Goal: Task Accomplishment & Management: Manage account settings

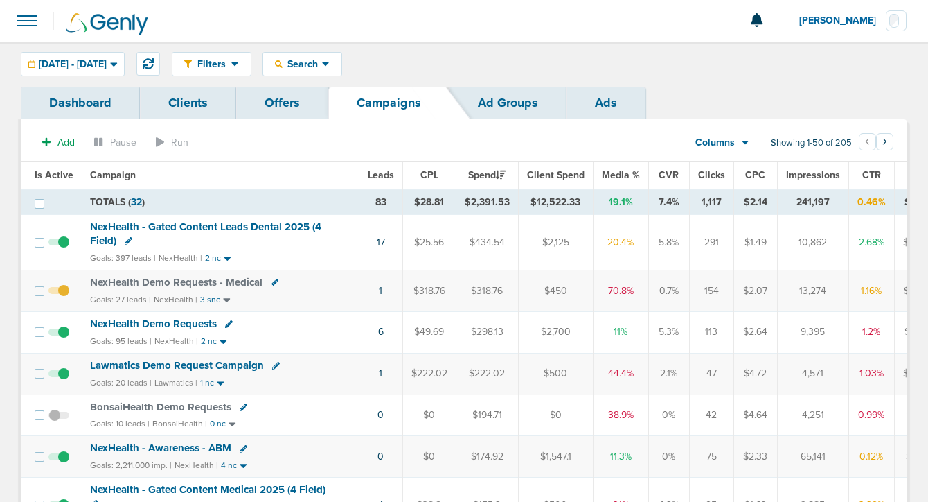
click at [107, 60] on span "[DATE] - [DATE]" at bounding box center [73, 65] width 68 height 10
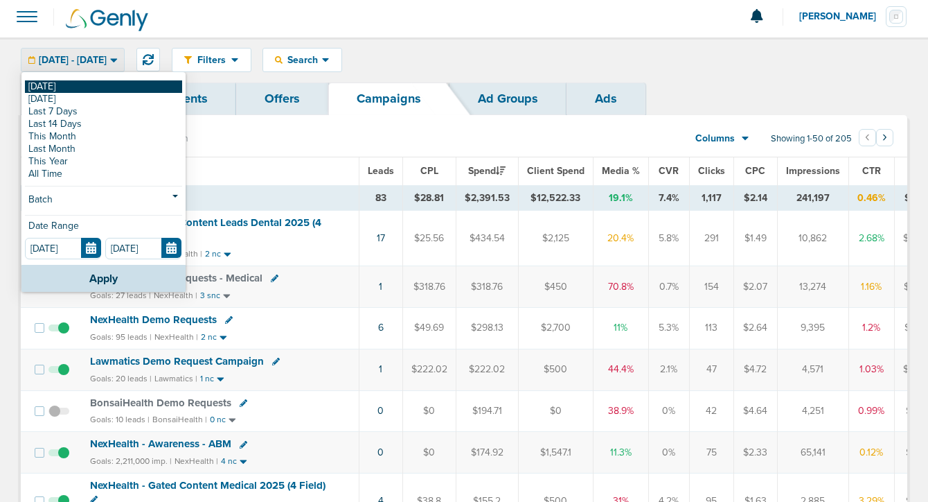
click at [108, 88] on link "[DATE]" at bounding box center [103, 86] width 157 height 12
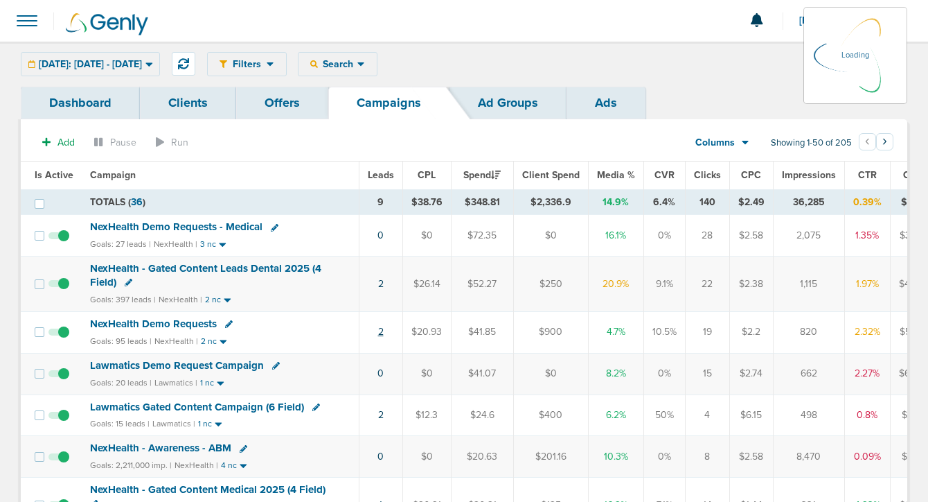
click at [378, 331] on link "2" at bounding box center [381, 332] width 6 height 12
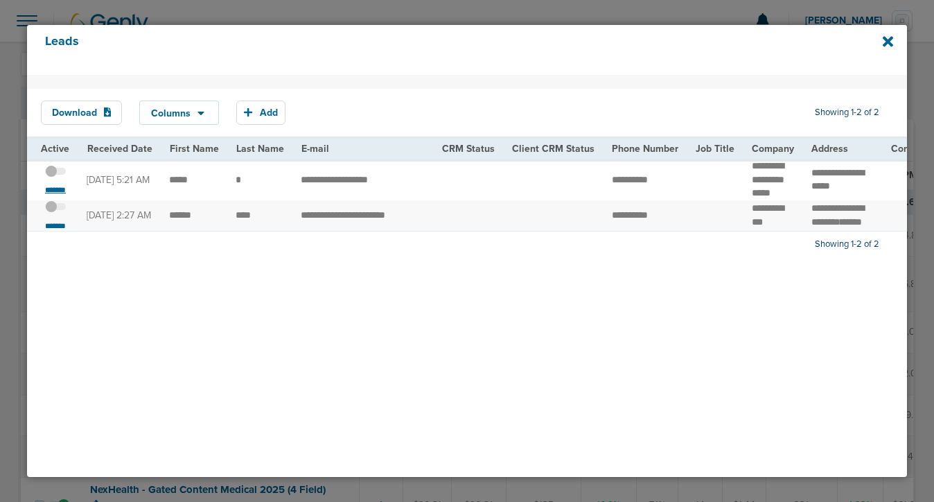
click at [58, 191] on small "*******" at bounding box center [55, 189] width 29 height 11
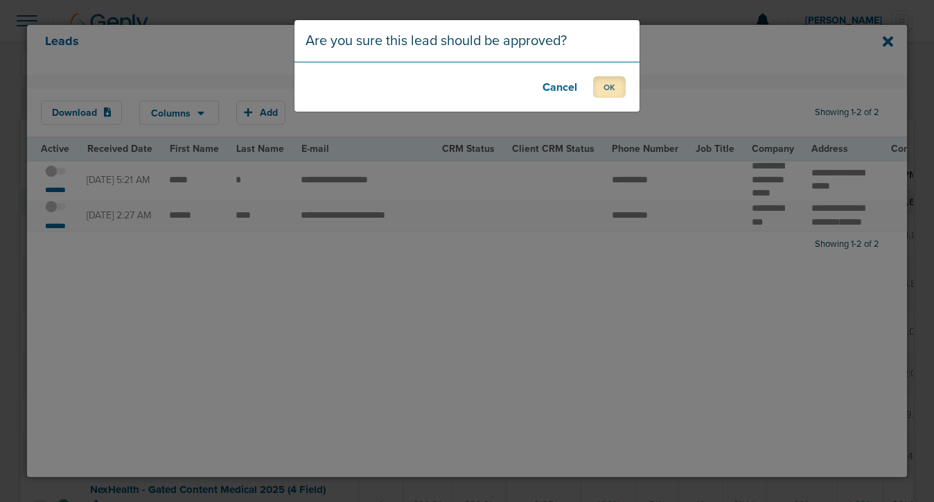
click at [612, 90] on button "OK" at bounding box center [609, 86] width 33 height 21
click at [603, 89] on button "OK" at bounding box center [609, 86] width 33 height 21
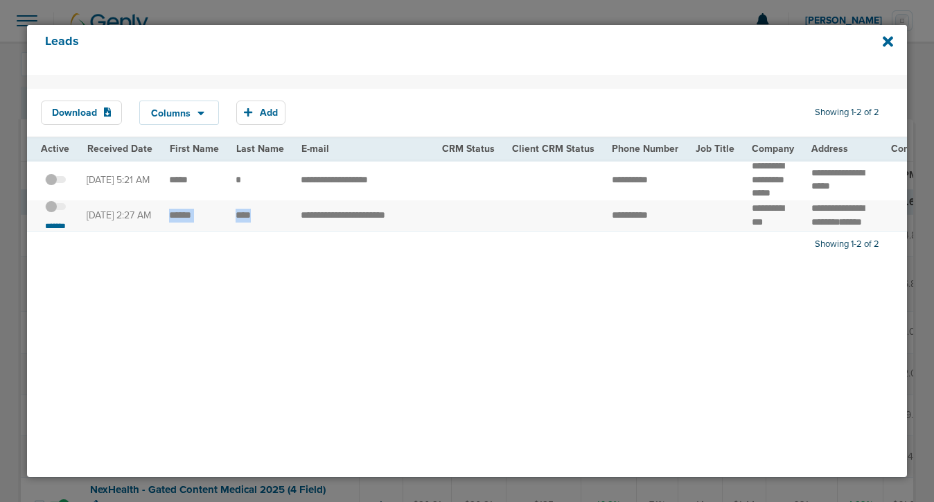
drag, startPoint x: 170, startPoint y: 220, endPoint x: 250, endPoint y: 226, distance: 80.6
click at [811, 204] on span "**********" at bounding box center [828, 208] width 35 height 10
drag, startPoint x: 802, startPoint y: 206, endPoint x: 866, endPoint y: 220, distance: 65.4
click at [866, 220] on td "**********" at bounding box center [843, 215] width 80 height 31
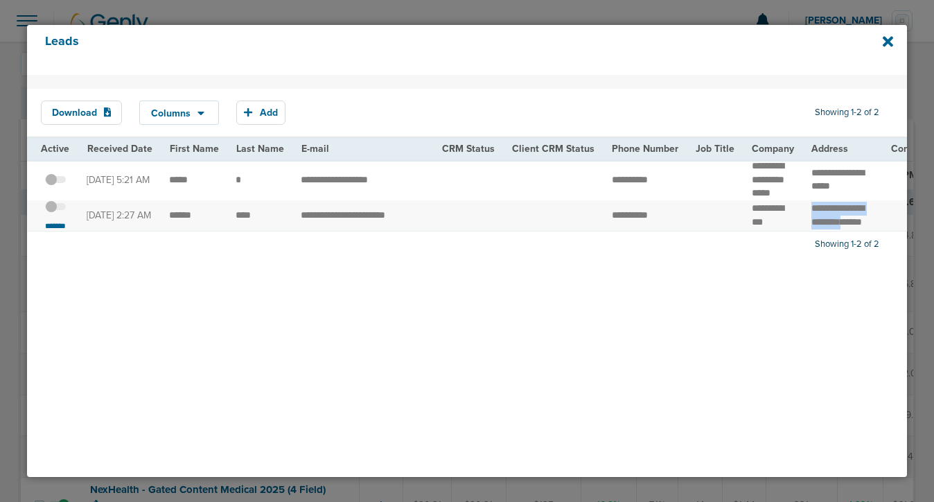
copy td "**********"
drag, startPoint x: 664, startPoint y: 218, endPoint x: 595, endPoint y: 227, distance: 69.8
click at [603, 227] on td "**********" at bounding box center [645, 215] width 84 height 31
click at [362, 227] on td "**********" at bounding box center [362, 215] width 141 height 31
click at [170, 221] on td "******" at bounding box center [194, 215] width 67 height 31
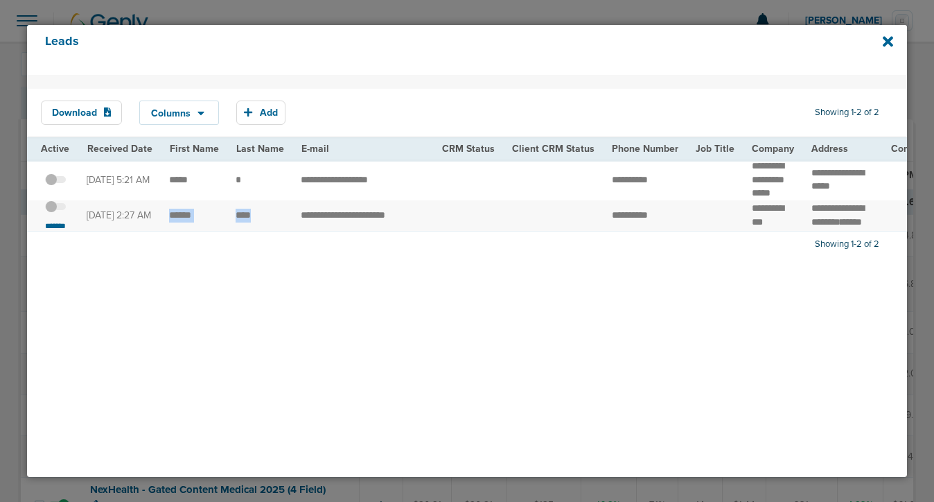
drag, startPoint x: 168, startPoint y: 222, endPoint x: 255, endPoint y: 217, distance: 87.4
copy tr "**********"
click at [59, 230] on small "*******" at bounding box center [55, 225] width 29 height 11
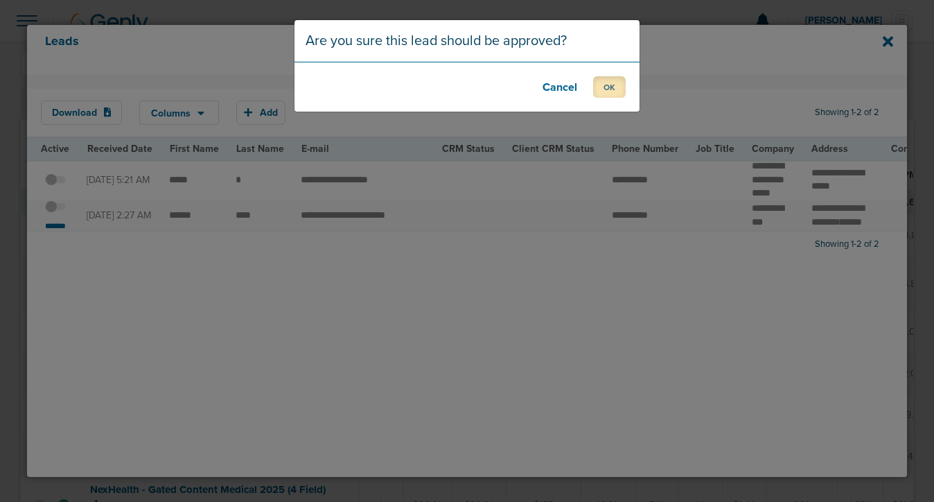
click at [608, 91] on button "OK" at bounding box center [609, 86] width 33 height 21
click at [606, 91] on button "OK" at bounding box center [609, 86] width 33 height 21
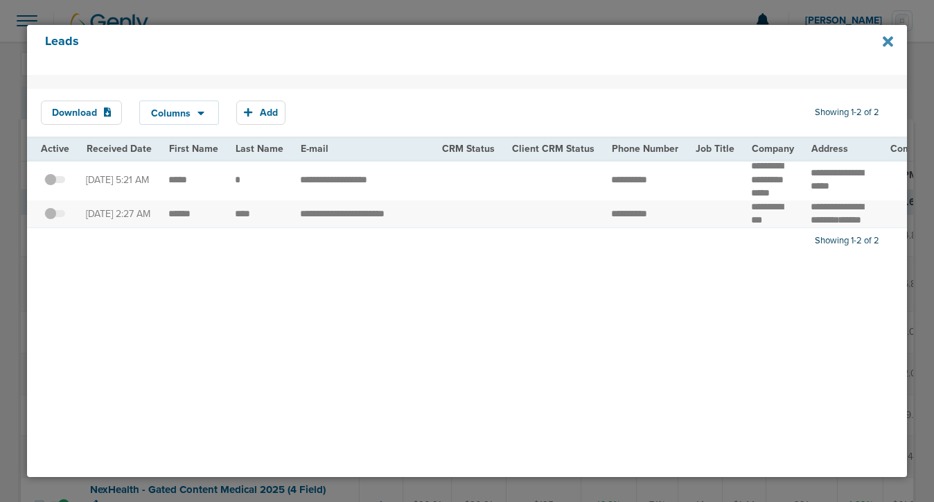
click at [883, 45] on icon at bounding box center [888, 42] width 10 height 10
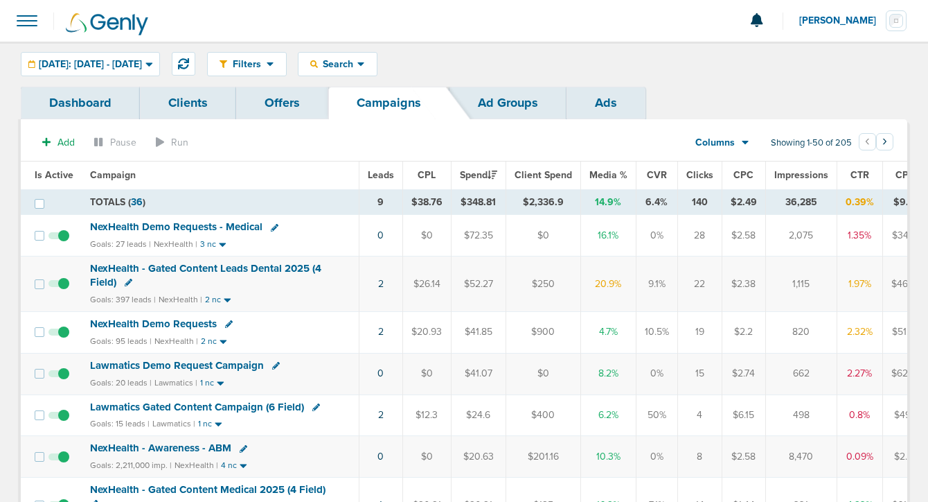
click at [217, 223] on span "NexHealth Demo Requests - Medical" at bounding box center [176, 226] width 173 height 12
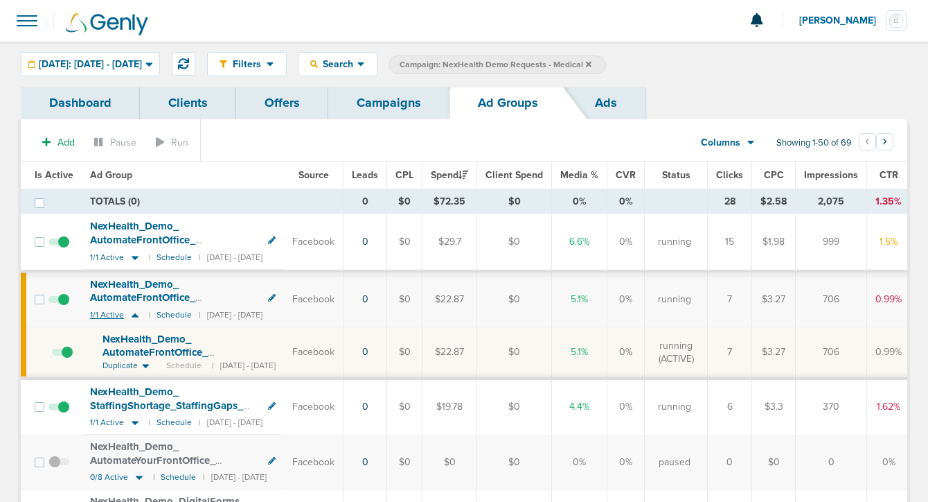
click at [134, 315] on icon at bounding box center [135, 315] width 7 height 4
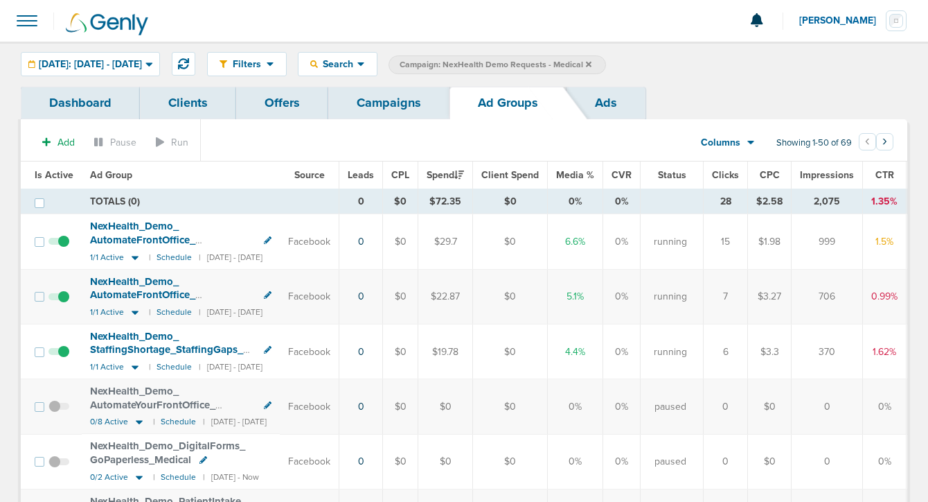
click at [62, 303] on span at bounding box center [58, 303] width 21 height 0
click at [59, 299] on input "checkbox" at bounding box center [59, 299] width 0 height 0
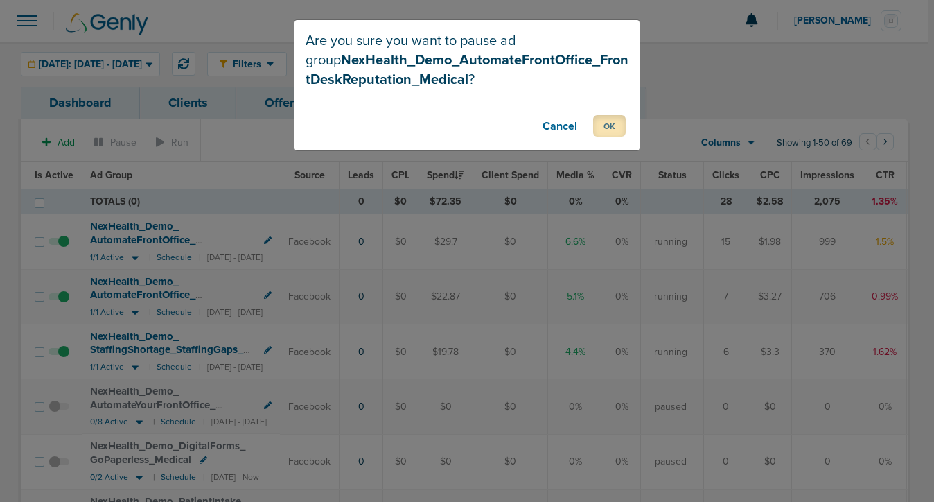
click at [607, 132] on button "OK" at bounding box center [609, 125] width 33 height 21
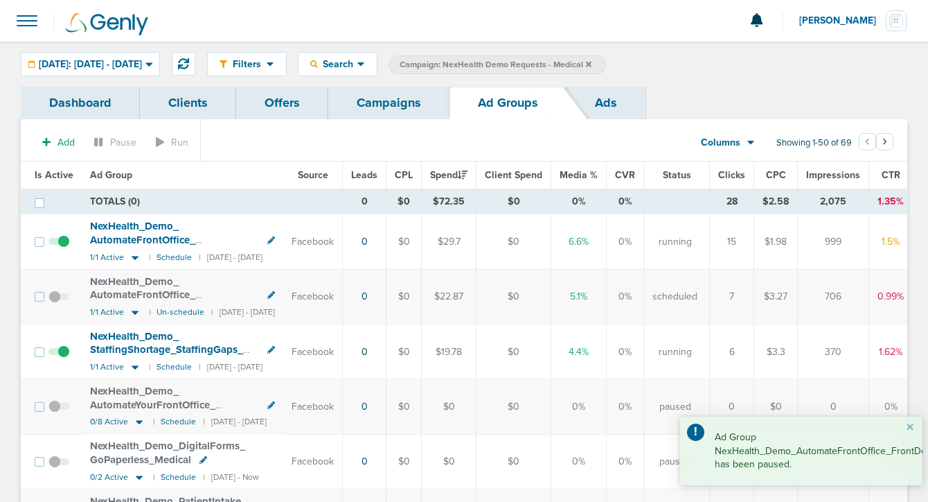
click at [400, 100] on link "Campaigns" at bounding box center [388, 103] width 121 height 33
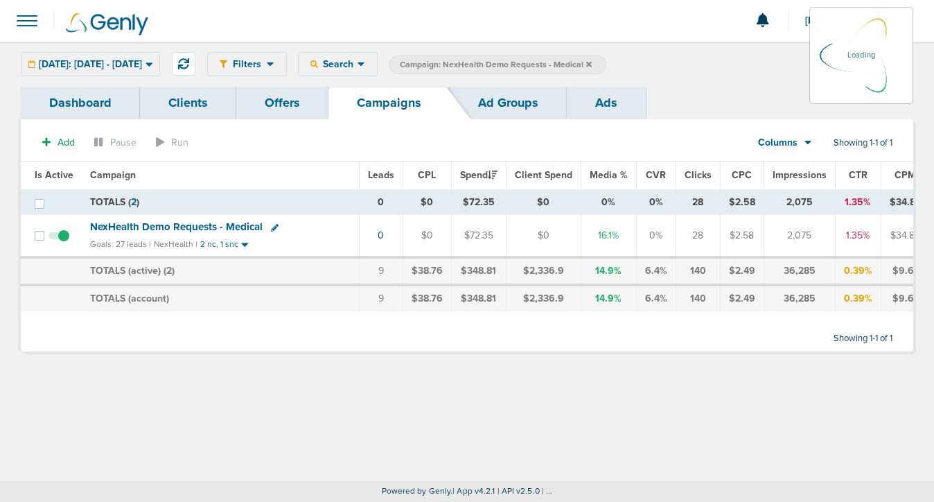
click at [592, 62] on icon at bounding box center [589, 64] width 6 height 8
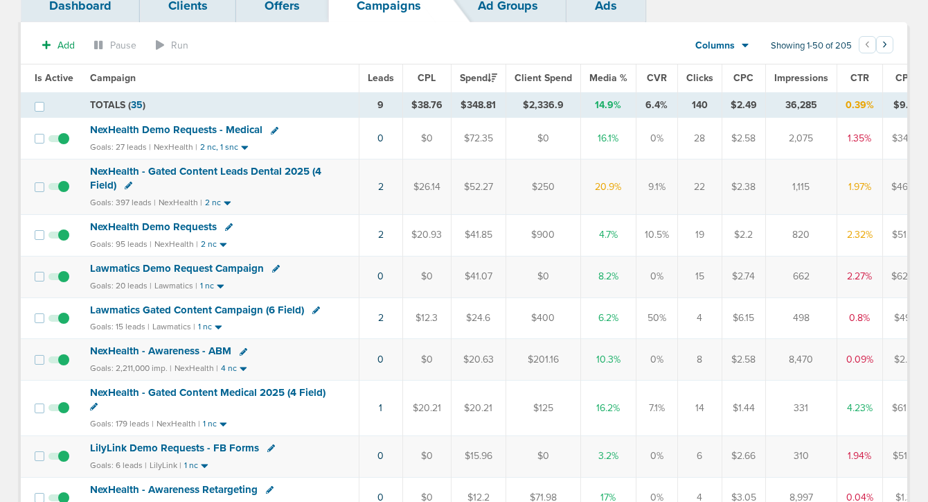
scroll to position [101, 0]
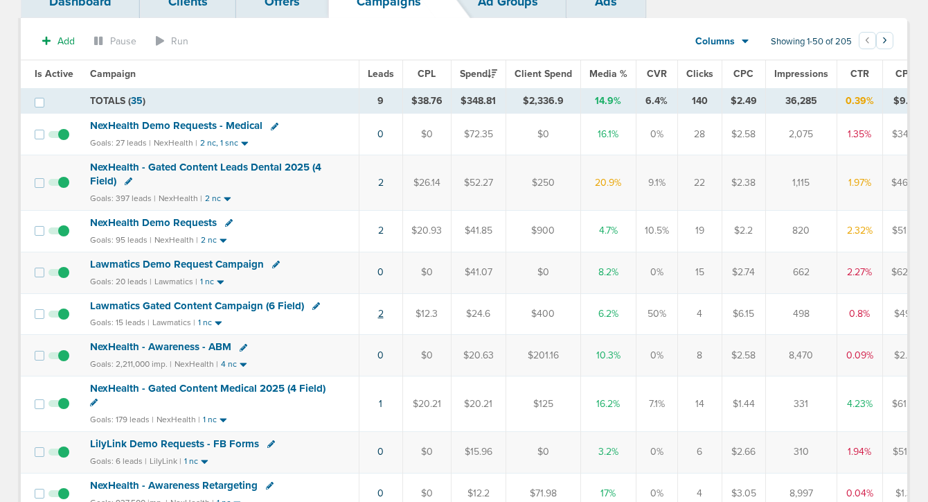
click at [379, 314] on link "2" at bounding box center [381, 314] width 6 height 12
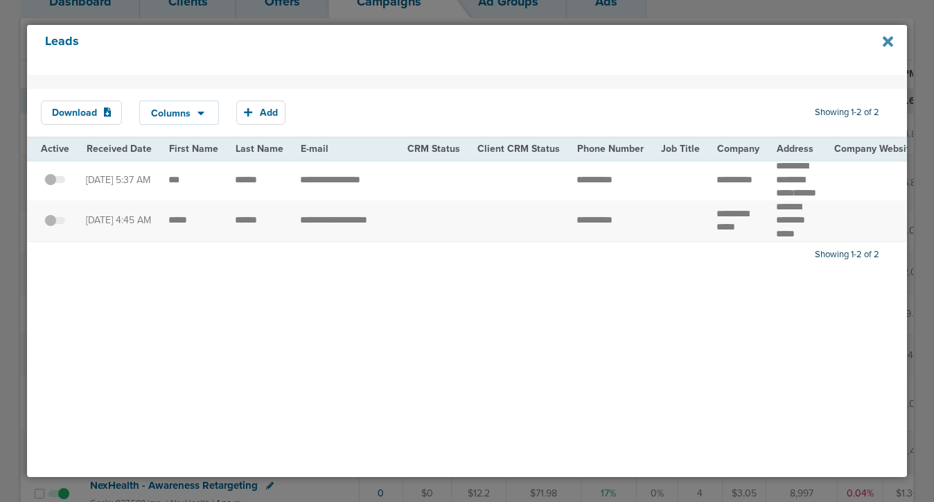
click at [886, 43] on icon at bounding box center [888, 42] width 10 height 10
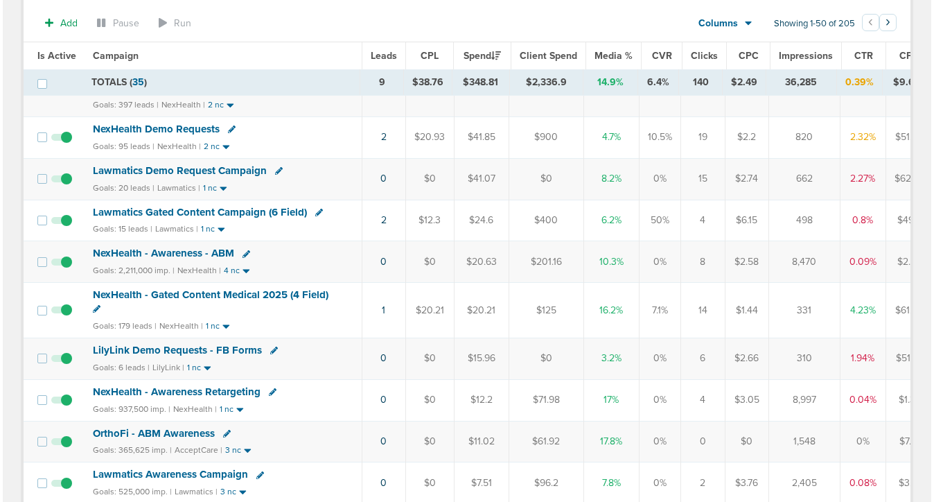
scroll to position [200, 0]
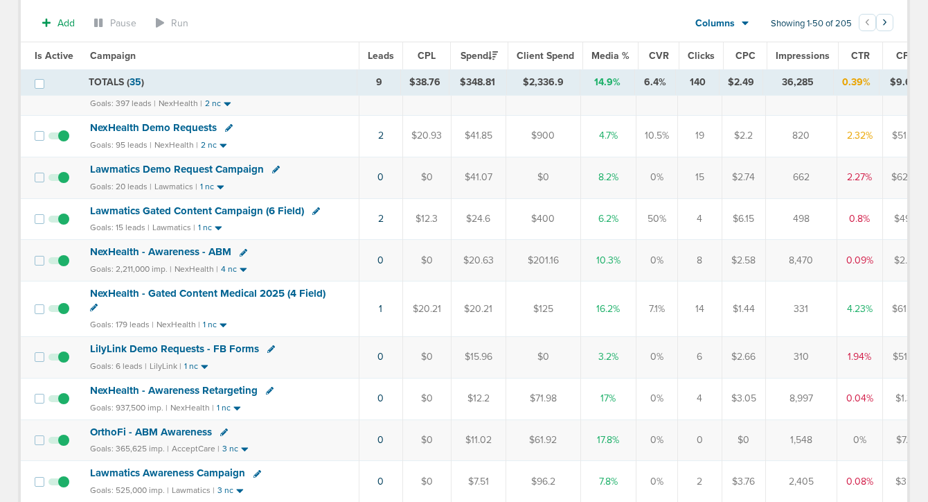
click at [267, 347] on icon at bounding box center [271, 349] width 8 height 8
select select
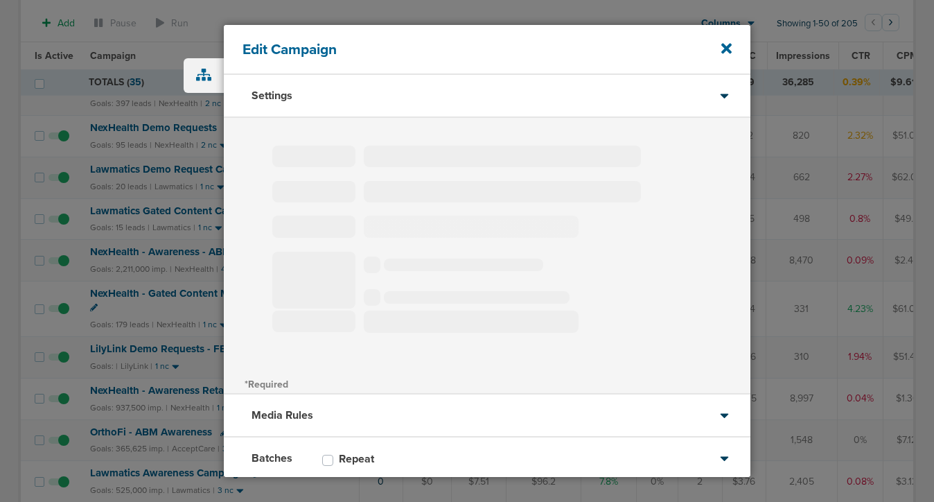
type input "LilyLink Demo Requests - FB Forms"
select select "Leads"
radio input "true"
select select "readOnly"
select select "1"
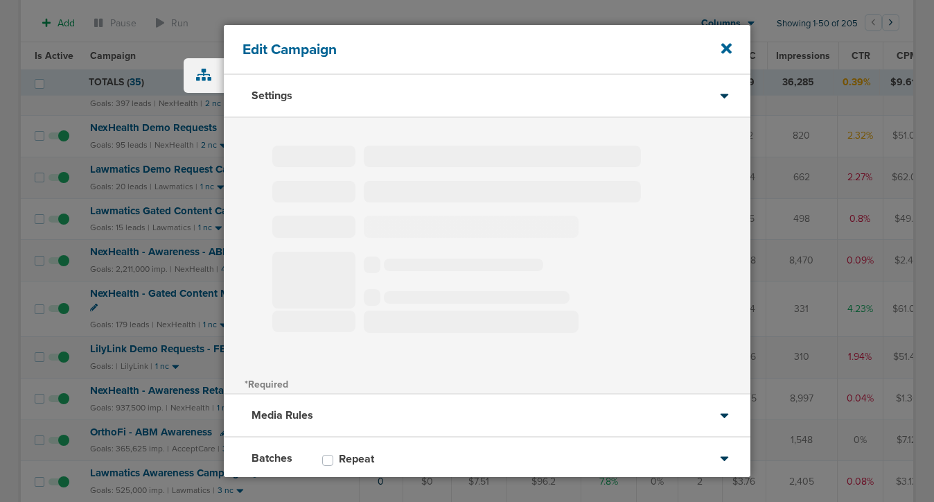
select select "4"
select select "6"
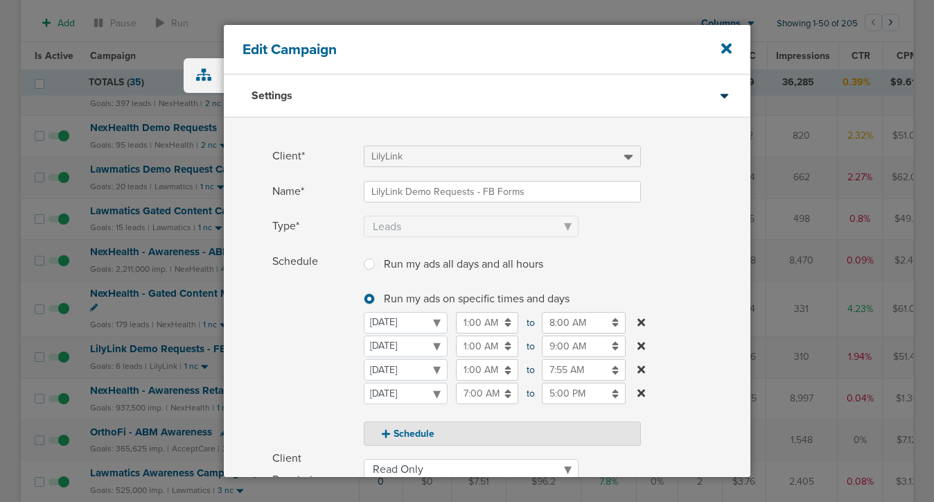
click at [565, 347] on input "9:00 AM" at bounding box center [584, 345] width 84 height 21
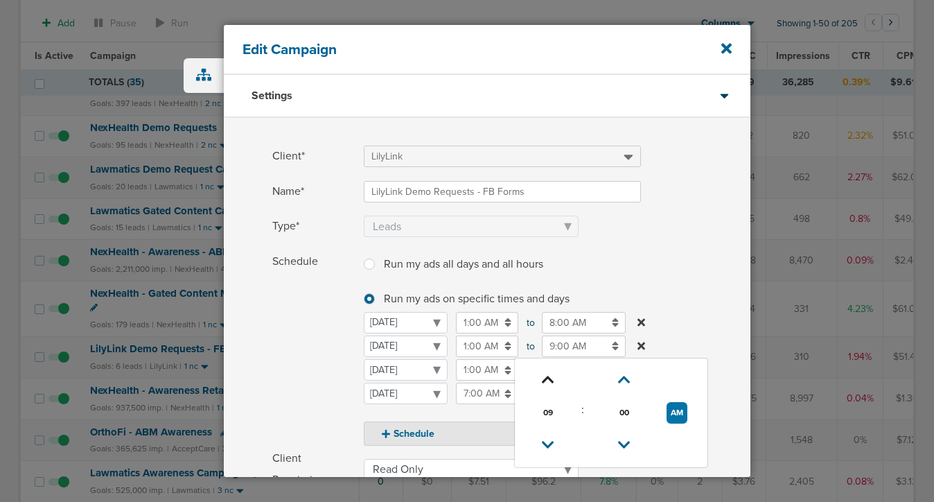
click at [541, 380] on link at bounding box center [548, 379] width 24 height 21
type input "1:00 PM"
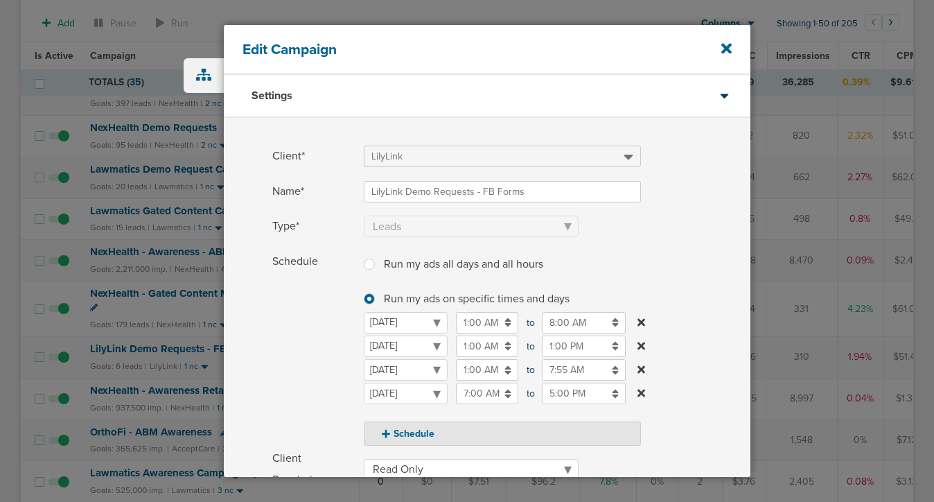
click at [333, 354] on span "Schedule" at bounding box center [313, 348] width 83 height 195
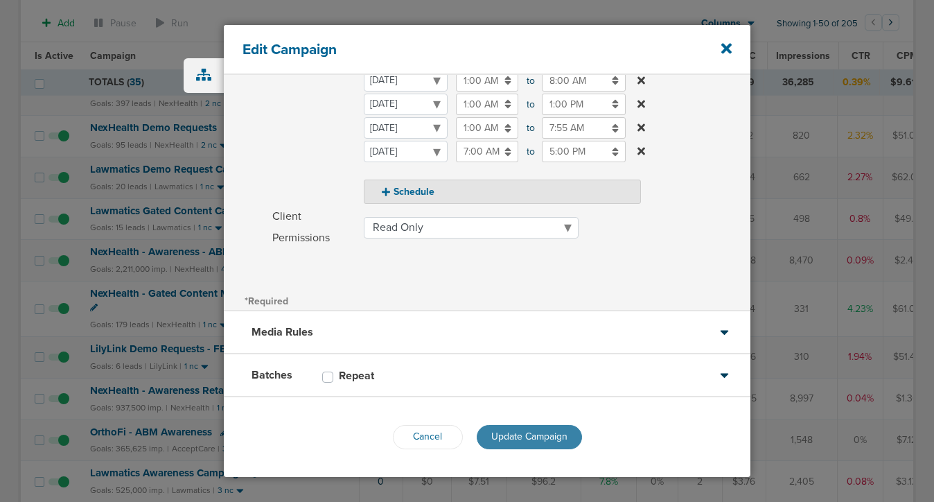
click at [529, 428] on button "Update Campaign" at bounding box center [529, 437] width 105 height 24
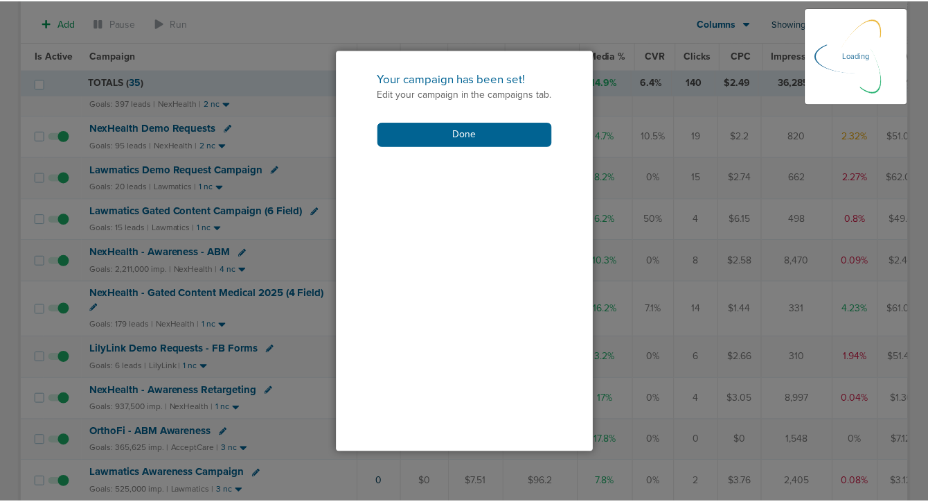
scroll to position [197, 0]
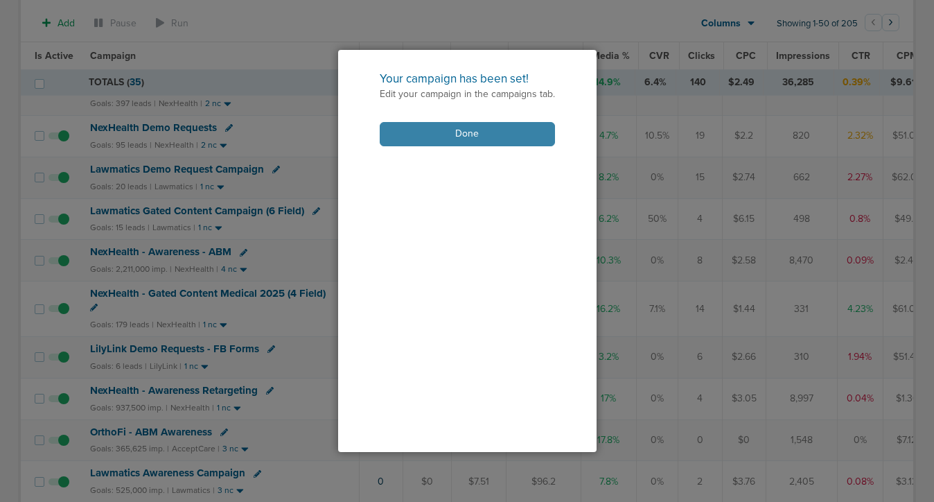
click at [516, 126] on button "Done" at bounding box center [467, 134] width 175 height 24
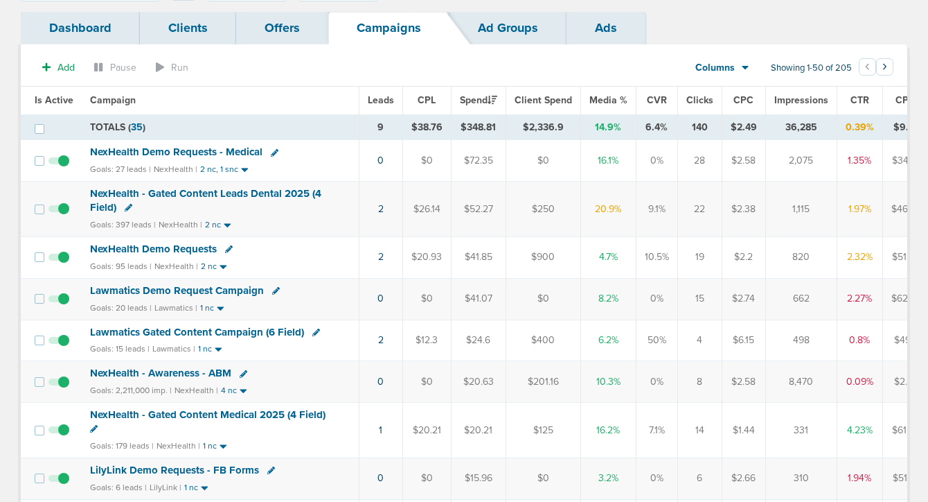
scroll to position [0, 0]
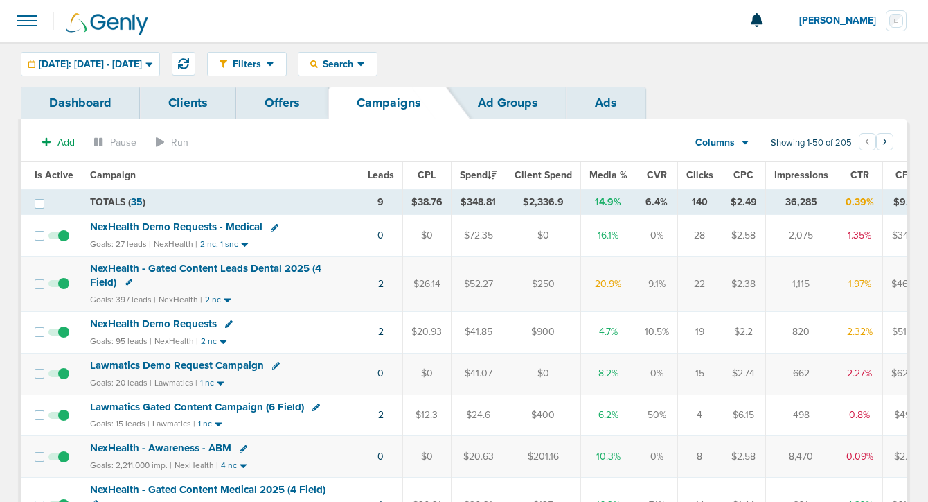
click at [123, 321] on span "NexHealth Demo Requests" at bounding box center [153, 323] width 127 height 12
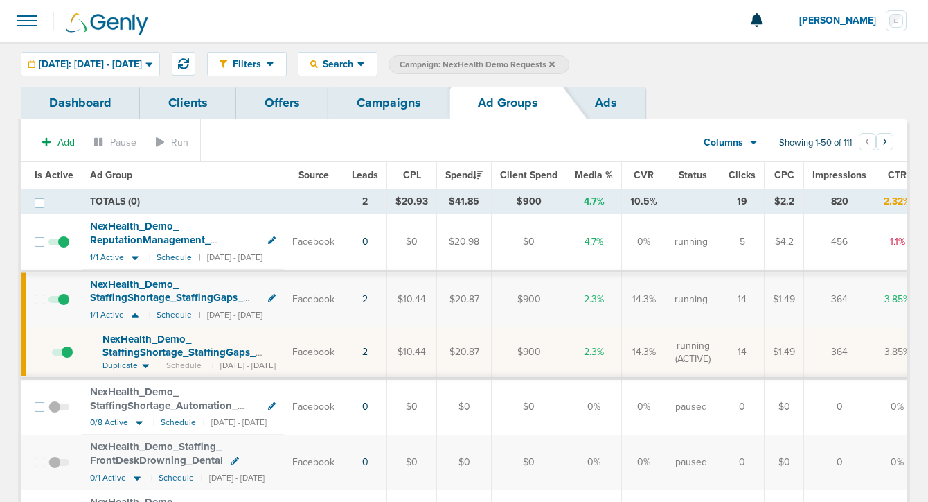
click at [133, 256] on icon at bounding box center [135, 258] width 7 height 4
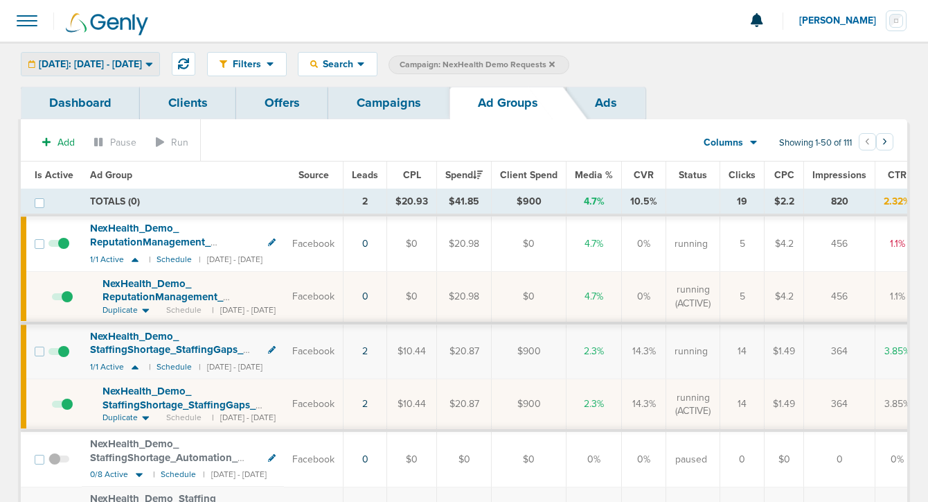
click at [107, 60] on span "[DATE]: [DATE] - [DATE]" at bounding box center [90, 65] width 103 height 10
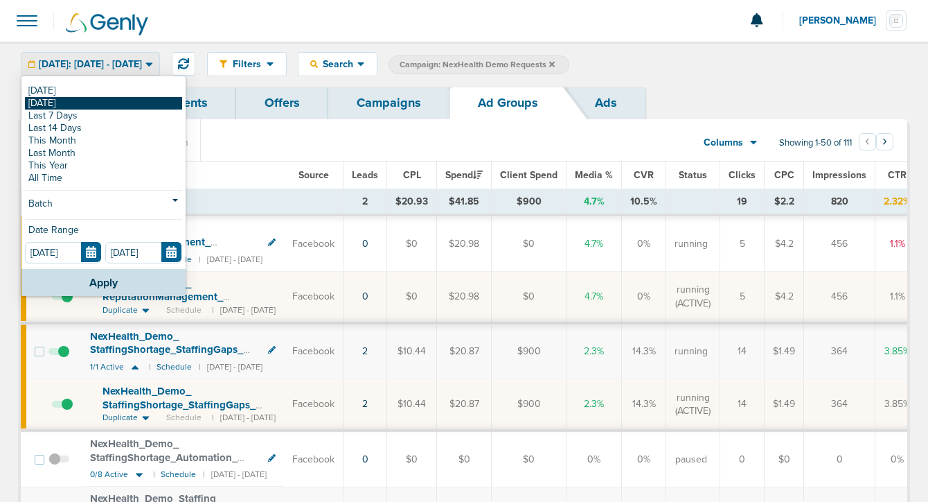
click at [92, 103] on link "[DATE]" at bounding box center [103, 103] width 157 height 12
type input "[DATE]"
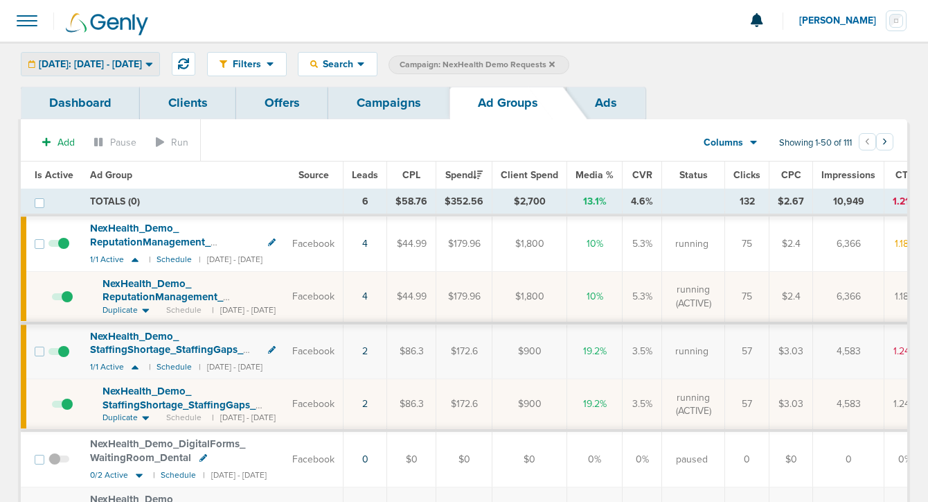
click at [98, 56] on div "[DATE]: [DATE] - [DATE]" at bounding box center [90, 64] width 138 height 23
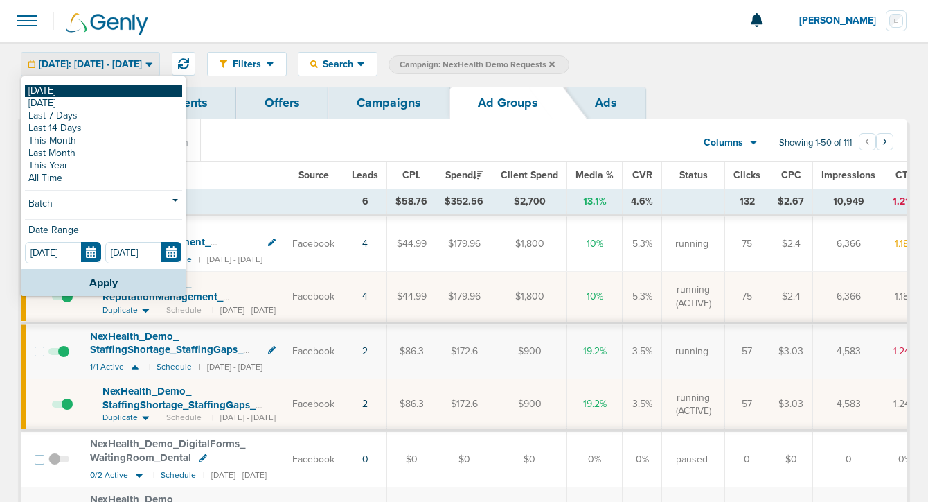
click at [94, 91] on link "[DATE]" at bounding box center [103, 91] width 157 height 12
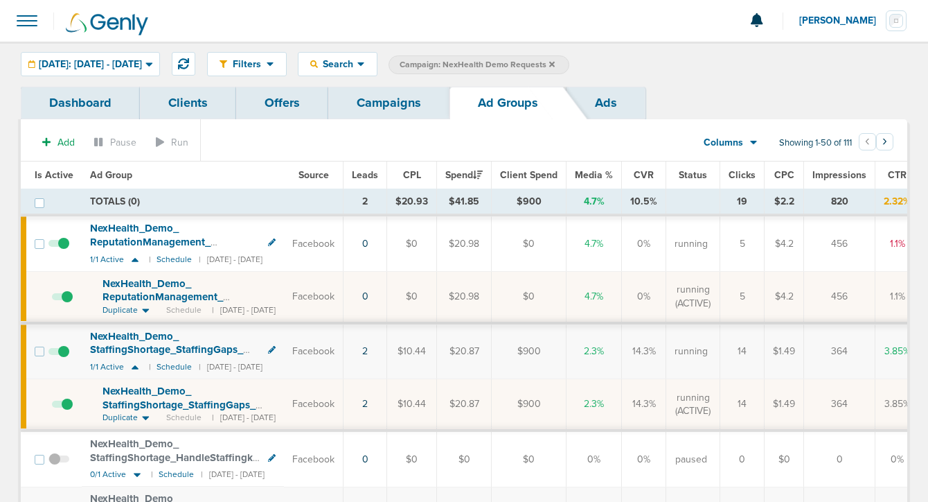
click at [134, 290] on span "NexHealth_ Demo_ ReputationManagement_ FrontOffice_ Dental_ [DATE]?id=183&cmp_ …" at bounding box center [169, 303] width 132 height 53
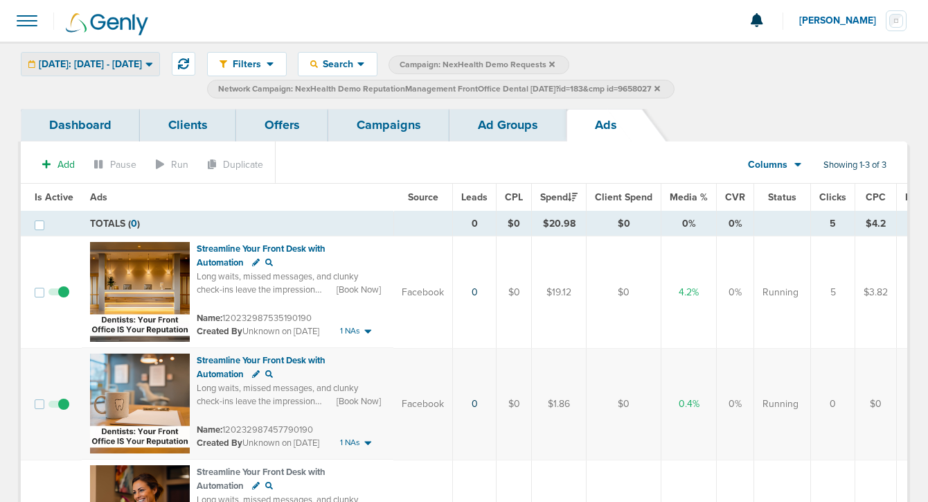
click at [107, 61] on span "[DATE]: [DATE] - [DATE]" at bounding box center [90, 65] width 103 height 10
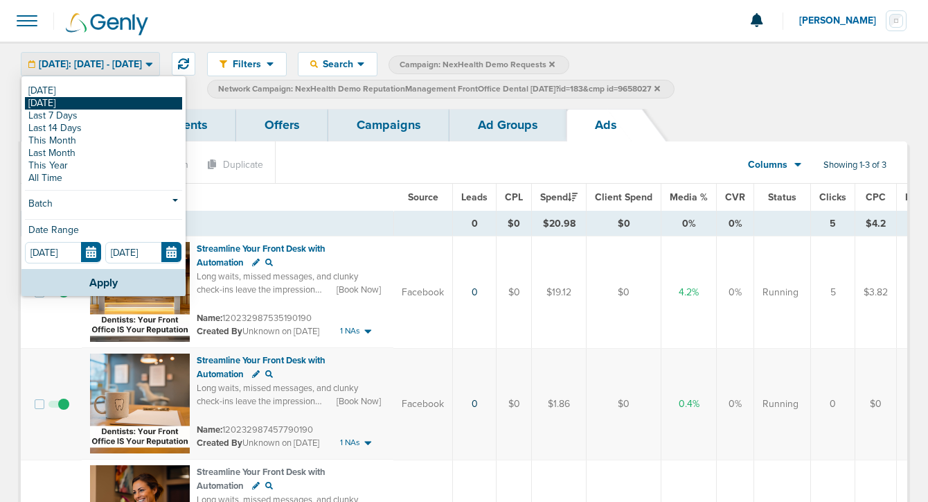
click at [91, 103] on link "[DATE]" at bounding box center [103, 103] width 157 height 12
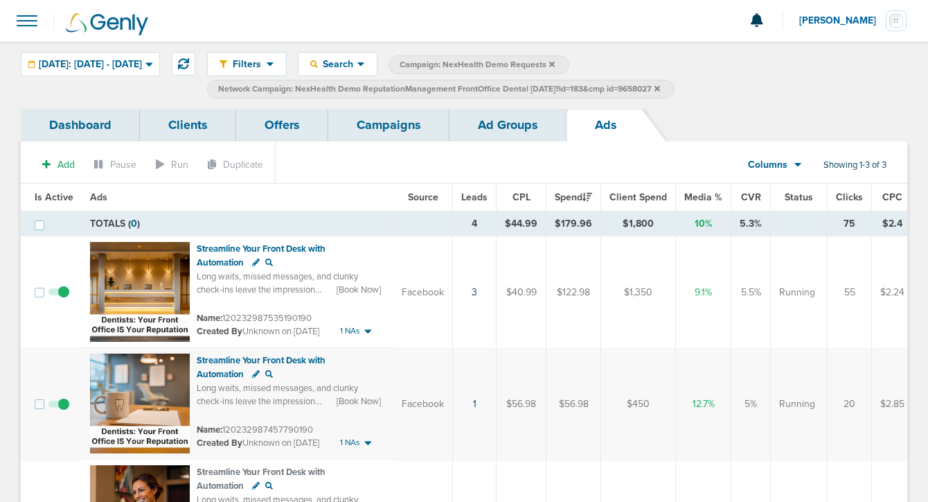
click at [61, 411] on span at bounding box center [58, 411] width 21 height 0
click at [59, 407] on input "checkbox" at bounding box center [59, 407] width 0 height 0
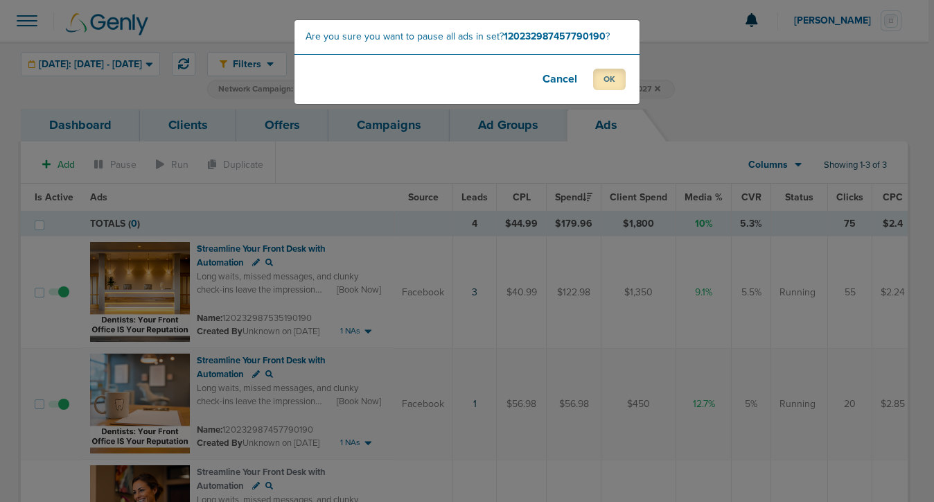
click at [597, 83] on button "OK" at bounding box center [609, 79] width 33 height 21
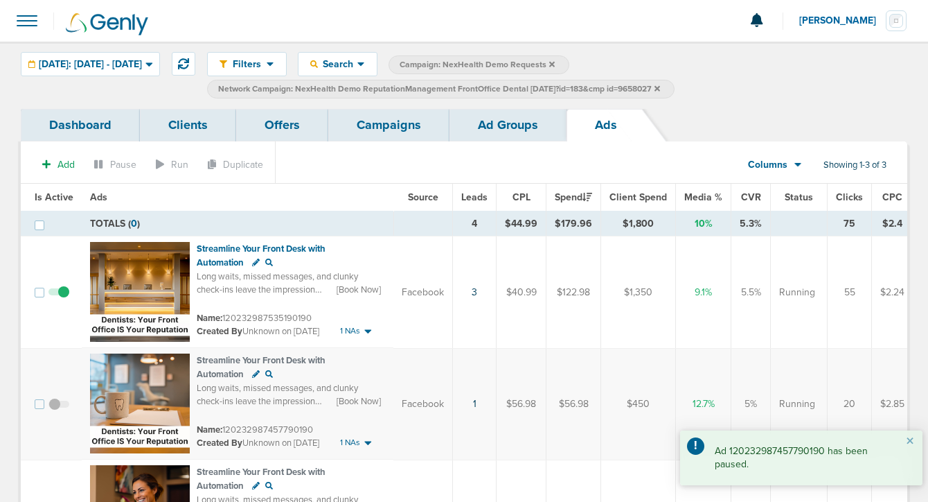
click at [402, 124] on link "Campaigns" at bounding box center [388, 125] width 121 height 33
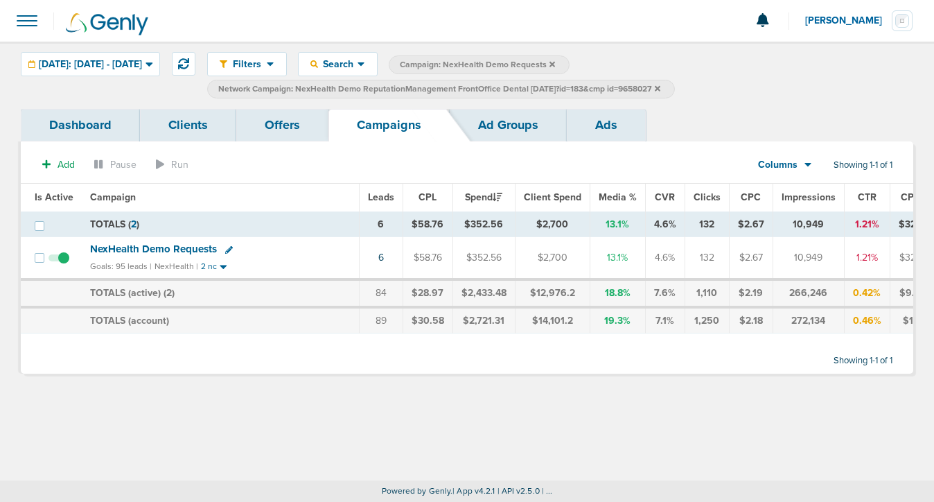
click at [660, 85] on icon at bounding box center [658, 89] width 6 height 8
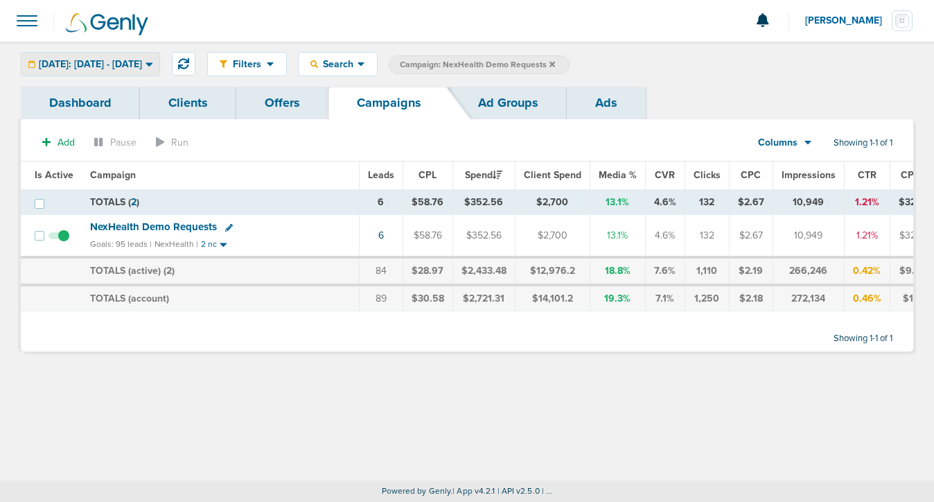
click at [72, 70] on div "[DATE]: [DATE] - [DATE]" at bounding box center [90, 64] width 138 height 23
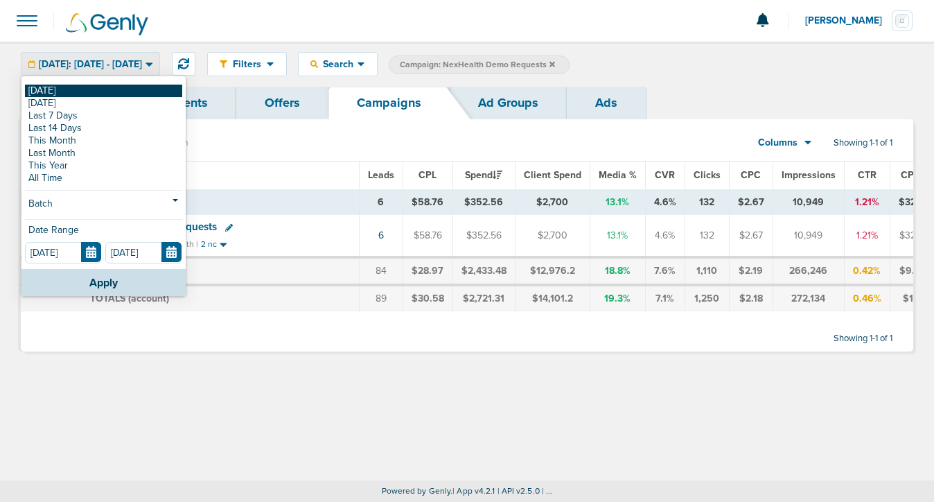
click at [72, 91] on link "[DATE]" at bounding box center [103, 91] width 157 height 12
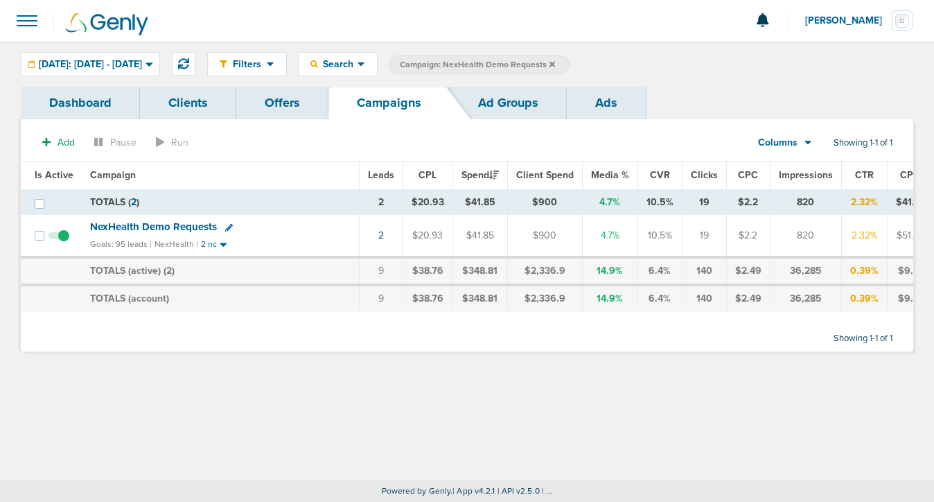
click at [555, 61] on icon at bounding box center [552, 64] width 6 height 6
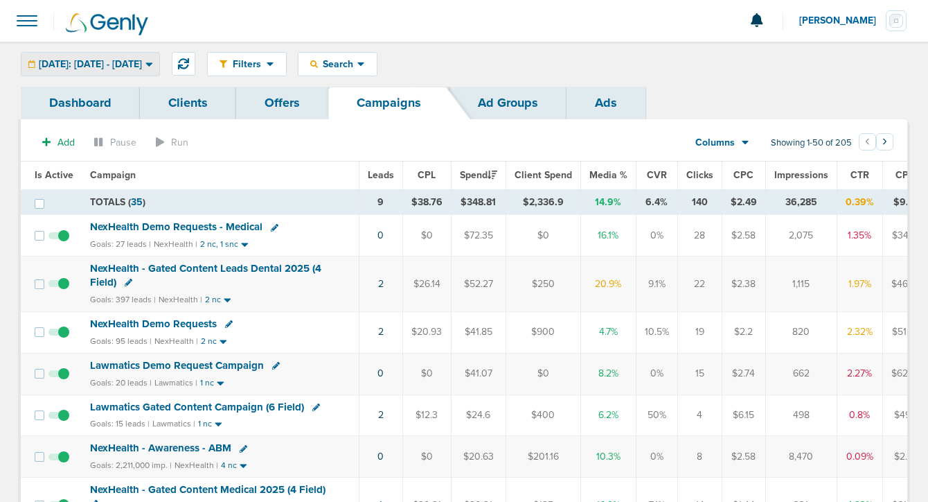
click at [133, 62] on span "[DATE]: [DATE] - [DATE]" at bounding box center [90, 65] width 103 height 10
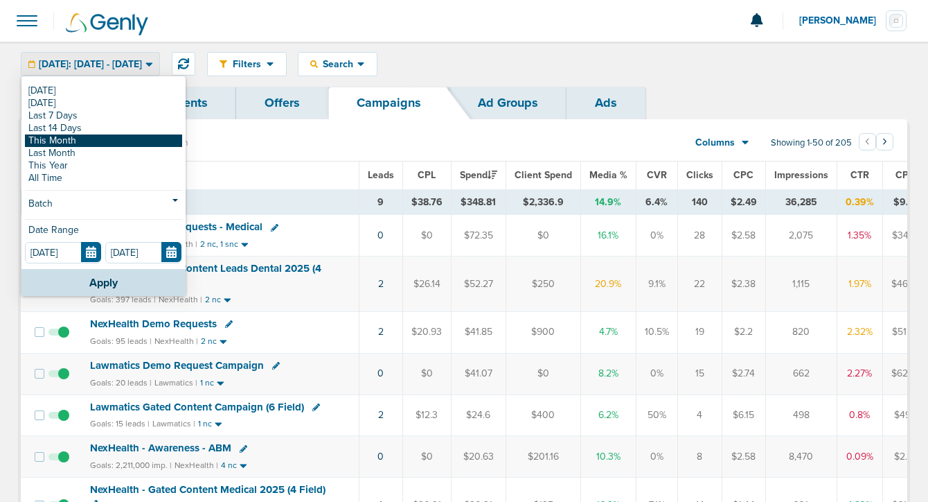
click at [87, 141] on link "This Month" at bounding box center [103, 140] width 157 height 12
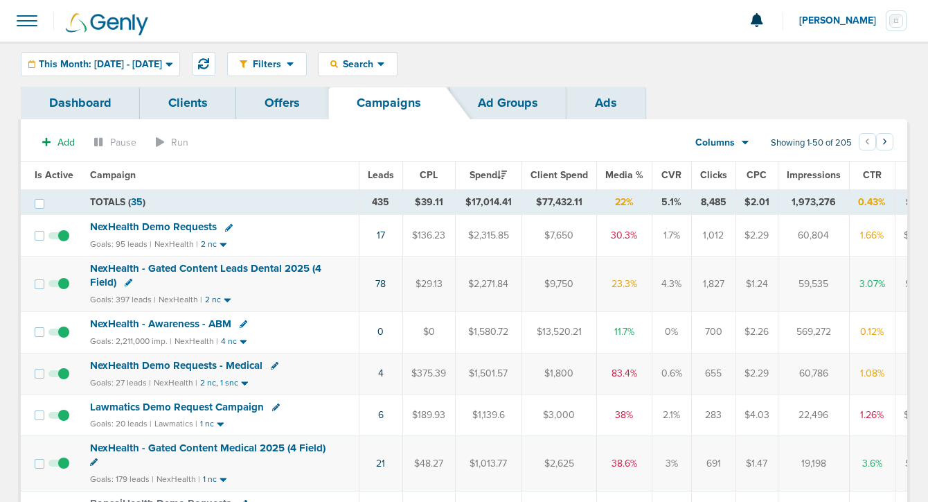
click at [114, 364] on span "NexHealth Demo Requests - Medical" at bounding box center [176, 365] width 173 height 12
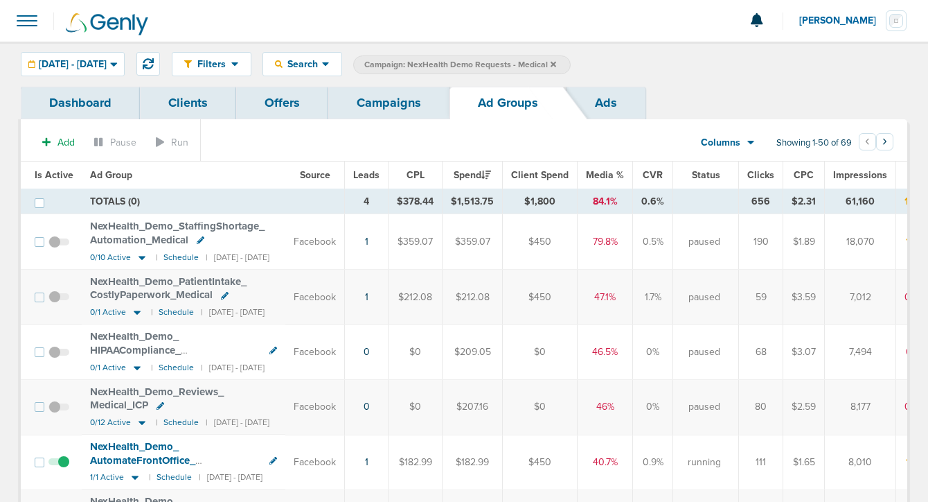
click at [265, 109] on link "Offers" at bounding box center [282, 103] width 92 height 33
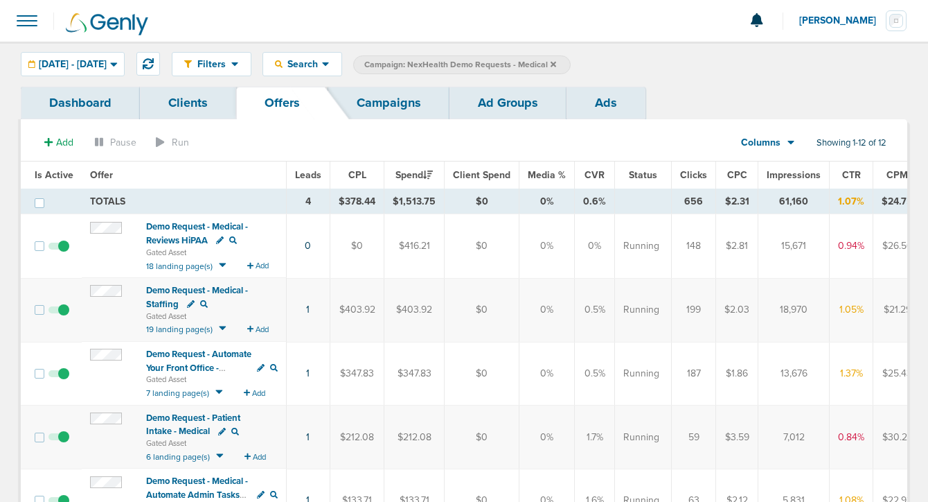
click at [183, 237] on span "Demo Request - Medical - Reviews HiPAA" at bounding box center [197, 233] width 102 height 25
